Goal: Transaction & Acquisition: Purchase product/service

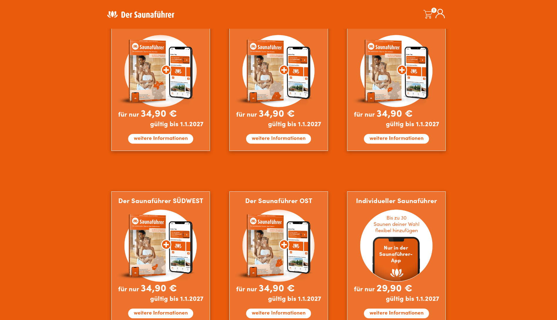
scroll to position [440, 0]
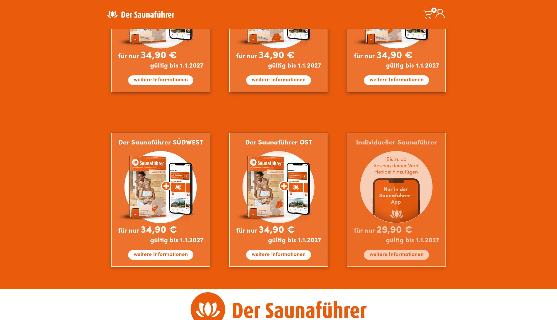
click at [394, 256] on img at bounding box center [396, 200] width 99 height 134
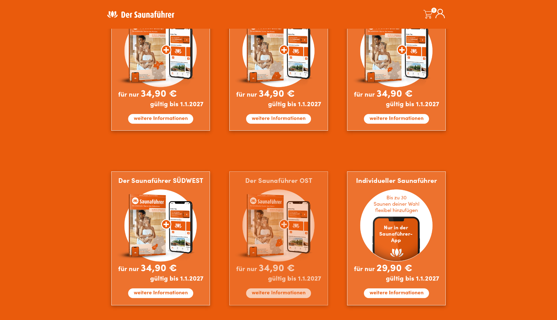
scroll to position [389, 0]
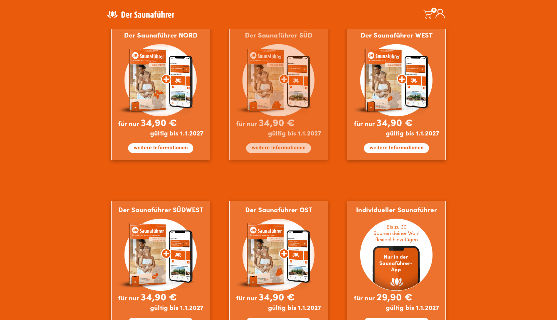
click at [279, 148] on img at bounding box center [278, 93] width 99 height 134
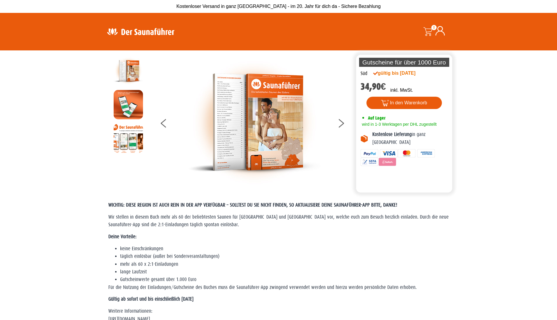
click at [57, 160] on section "Die perfekte Alternative Die perfekte Alternative Gutscheine für über 1000 Euro…" at bounding box center [278, 121] width 557 height 142
click at [342, 120] on button at bounding box center [344, 124] width 15 height 15
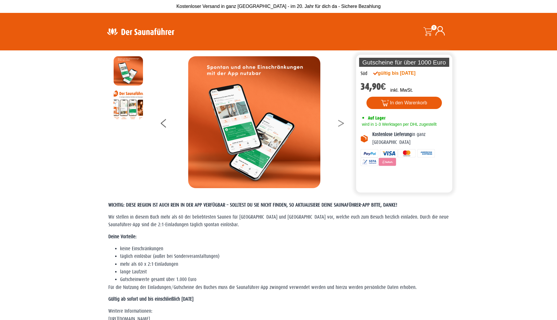
click at [341, 123] on button at bounding box center [344, 124] width 15 height 15
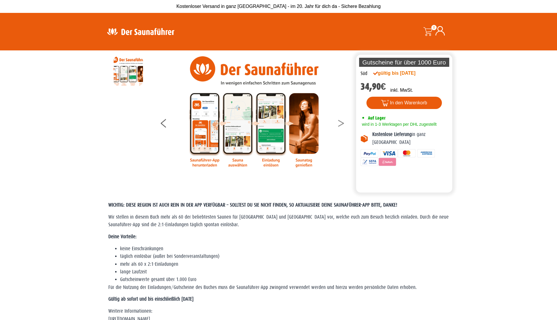
click at [341, 123] on button at bounding box center [344, 124] width 15 height 15
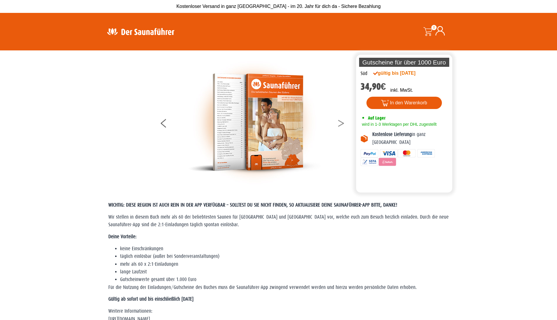
click at [341, 123] on button at bounding box center [344, 124] width 15 height 15
